Goal: Task Accomplishment & Management: Manage account settings

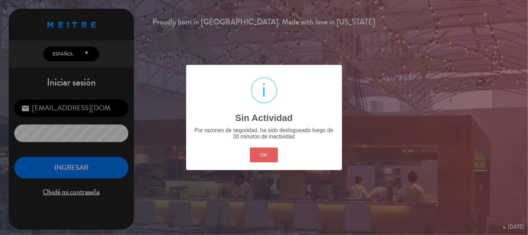
click at [266, 155] on button "OK" at bounding box center [264, 154] width 28 height 15
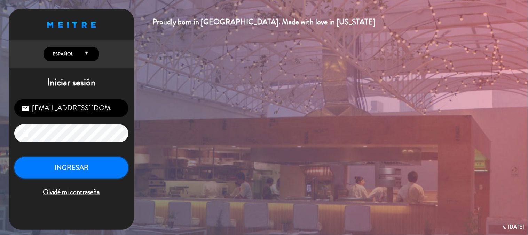
click at [120, 172] on button "INGRESAR" at bounding box center [71, 168] width 114 height 22
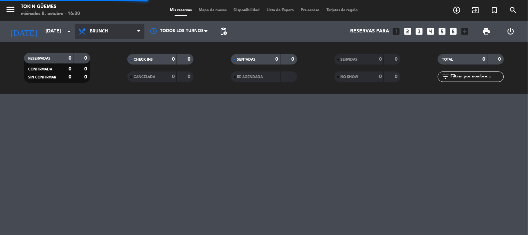
click at [101, 30] on span "Brunch" at bounding box center [99, 31] width 18 height 5
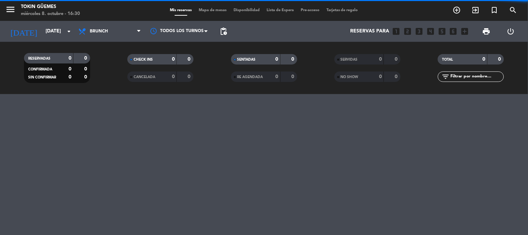
click at [111, 88] on div "RESERVADAS 0 0 CONFIRMADA 0 0 SIN CONFIRMAR 0 0 CHECK INS 0 0 CANCELADA 0 0 SEN…" at bounding box center [264, 68] width 528 height 52
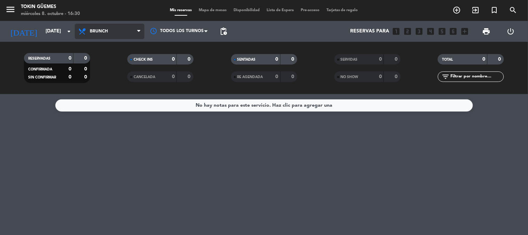
click at [109, 32] on span "Brunch" at bounding box center [110, 31] width 70 height 15
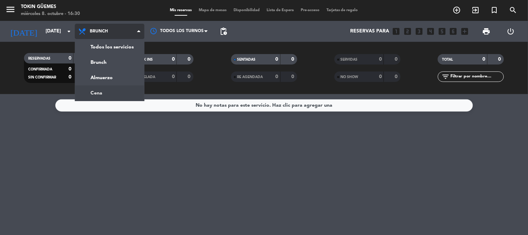
click at [107, 90] on div "menu Tokin [PERSON_NAME] [DATE] 8. octubre - 16:30 Mis reservas Mapa de mesas D…" at bounding box center [264, 47] width 528 height 94
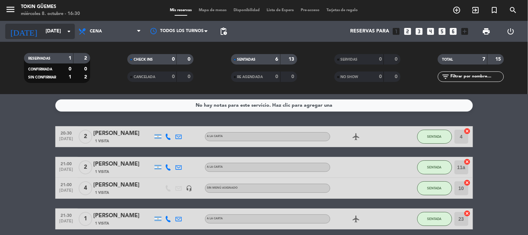
click at [60, 33] on input "[DATE]" at bounding box center [75, 31] width 66 height 13
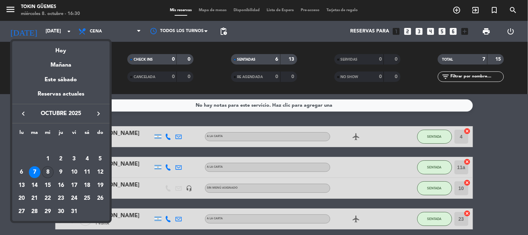
click at [50, 170] on div "8" at bounding box center [48, 172] width 12 height 12
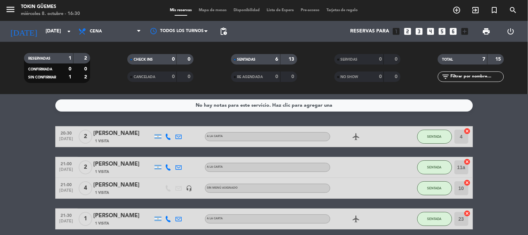
type input "[DATE]"
